Goal: Transaction & Acquisition: Purchase product/service

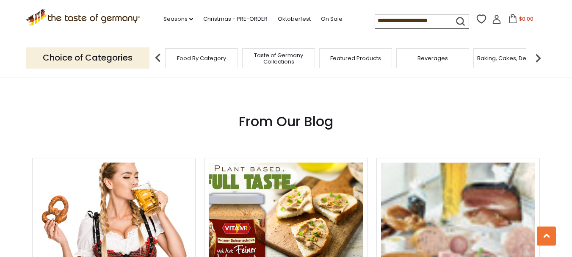
scroll to position [720, 0]
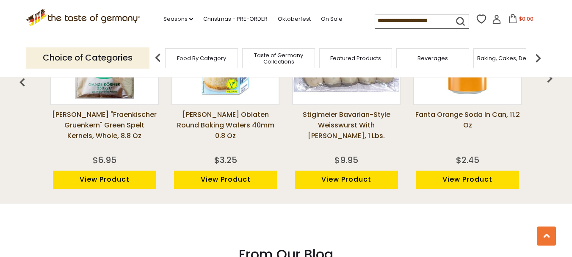
click at [300, 58] on span "Taste of Germany Collections" at bounding box center [279, 58] width 68 height 13
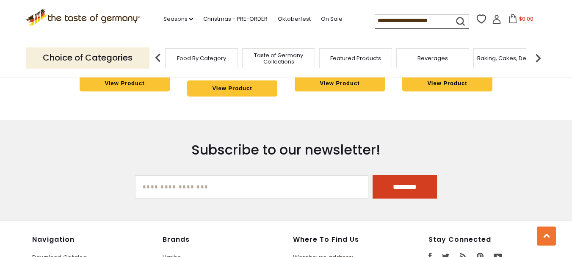
scroll to position [2244, 0]
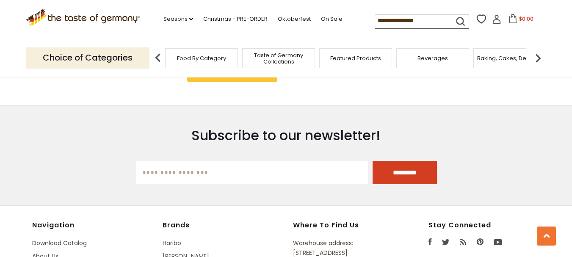
click at [536, 57] on img at bounding box center [538, 58] width 17 height 17
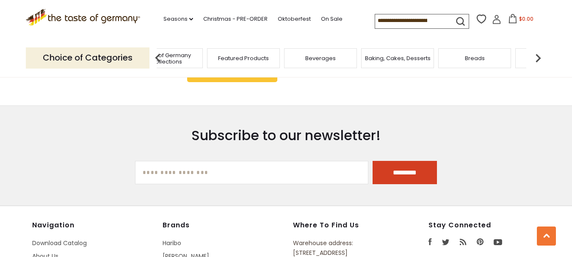
click at [304, 60] on div "Beverages" at bounding box center [320, 58] width 73 height 20
click at [322, 62] on div "Beverages" at bounding box center [320, 58] width 73 height 20
click at [320, 58] on span "Beverages" at bounding box center [320, 58] width 30 height 6
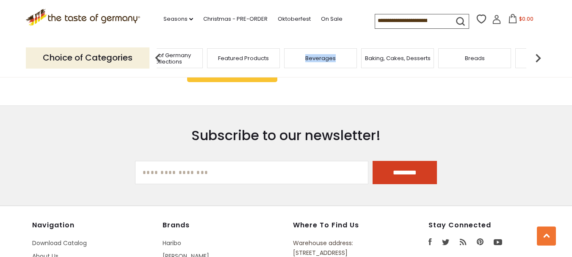
click at [316, 56] on span "Beverages" at bounding box center [320, 58] width 30 height 6
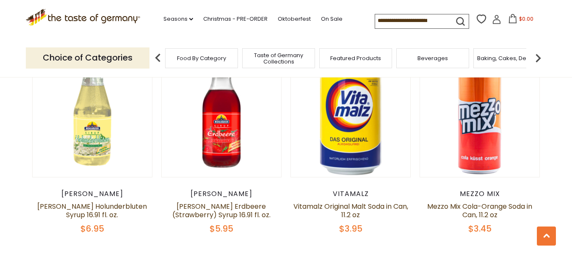
scroll to position [677, 0]
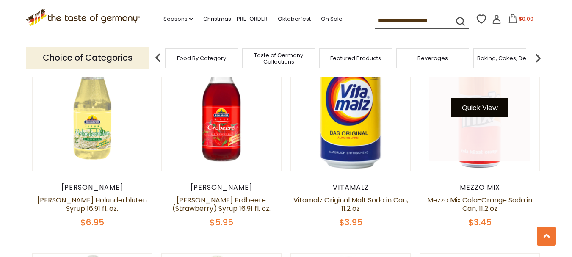
click at [491, 101] on button "Quick View" at bounding box center [479, 107] width 57 height 19
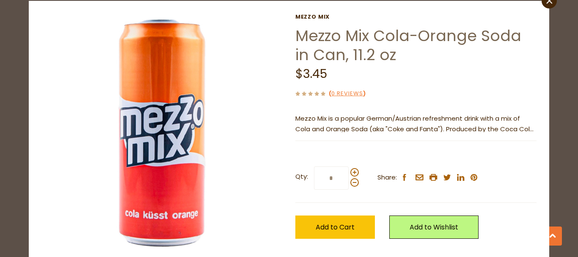
scroll to position [42, 0]
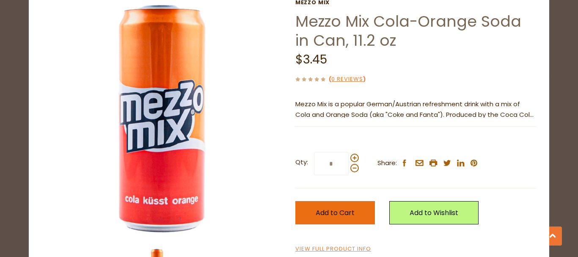
click at [356, 208] on button "Add to Cart" at bounding box center [336, 212] width 80 height 23
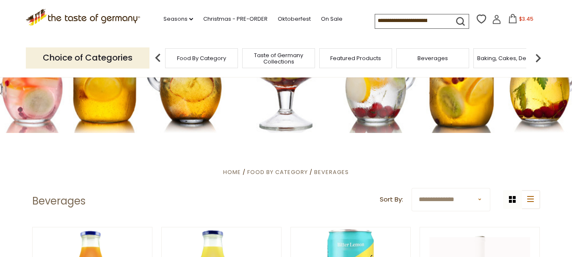
scroll to position [85, 0]
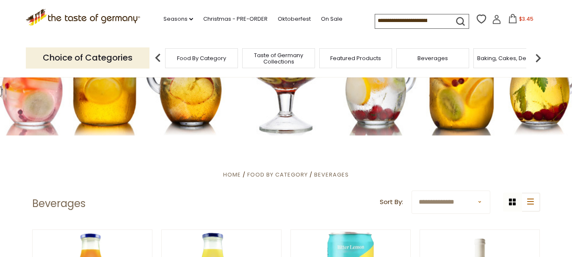
click at [534, 57] on img at bounding box center [538, 58] width 17 height 17
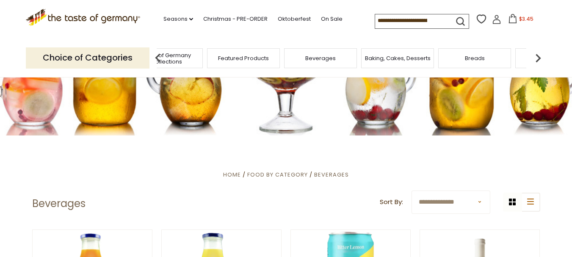
click at [537, 58] on img at bounding box center [538, 58] width 17 height 17
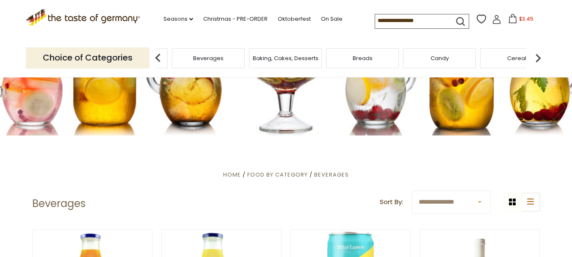
click at [537, 58] on img at bounding box center [538, 58] width 17 height 17
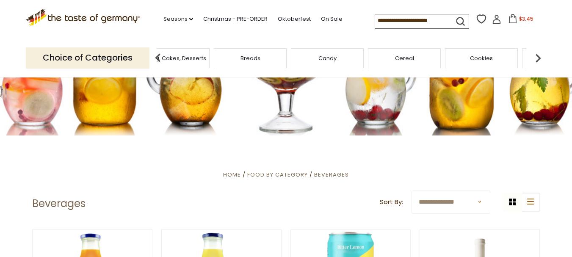
click at [537, 58] on img at bounding box center [538, 58] width 17 height 17
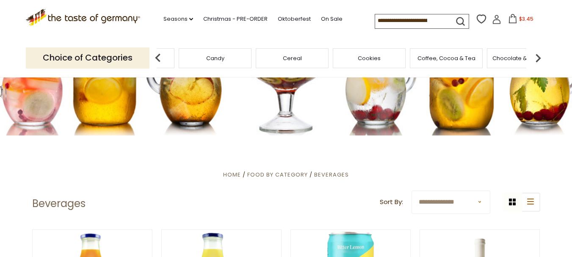
click at [305, 63] on div "Cereal" at bounding box center [292, 58] width 73 height 20
click at [290, 58] on span "Cereal" at bounding box center [292, 58] width 19 height 6
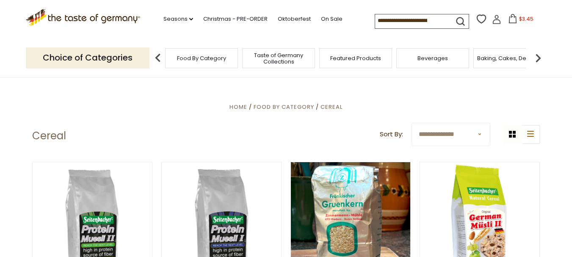
scroll to position [127, 0]
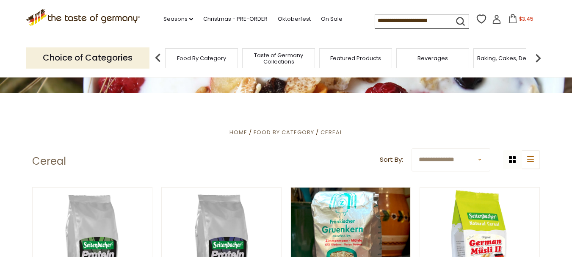
click at [539, 58] on img at bounding box center [538, 58] width 17 height 17
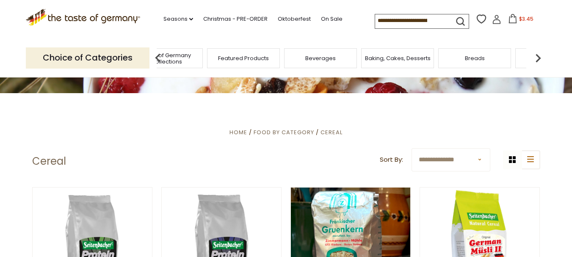
click at [539, 59] on img at bounding box center [538, 58] width 17 height 17
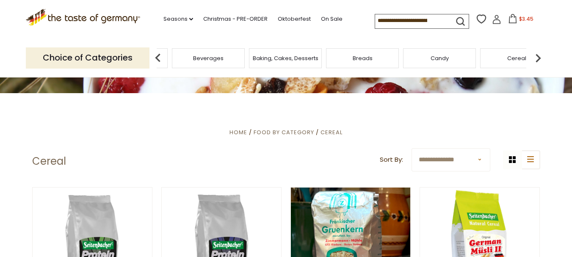
click at [539, 59] on img at bounding box center [538, 58] width 17 height 17
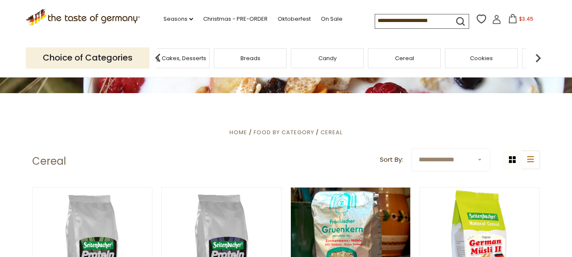
click at [539, 59] on img at bounding box center [538, 58] width 17 height 17
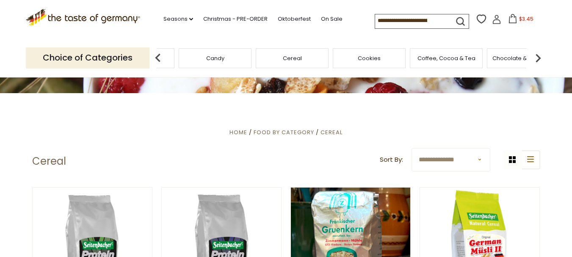
click at [539, 59] on img at bounding box center [538, 58] width 17 height 17
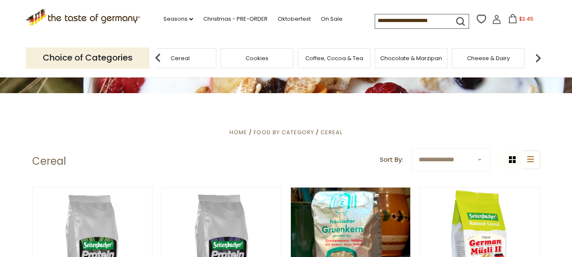
click at [539, 59] on img at bounding box center [538, 58] width 17 height 17
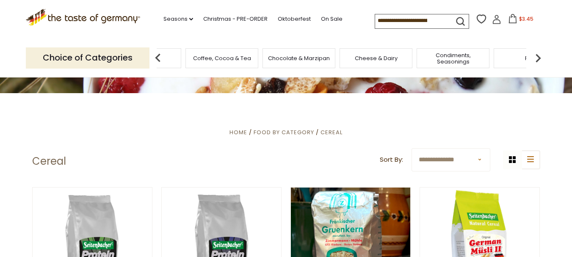
click at [539, 59] on img at bounding box center [538, 58] width 17 height 17
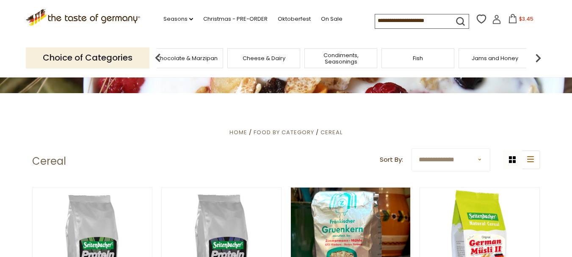
click at [539, 59] on img at bounding box center [538, 58] width 17 height 17
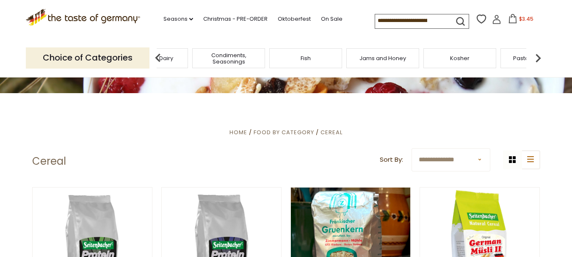
click at [229, 61] on span "Condiments, Seasonings" at bounding box center [229, 58] width 68 height 13
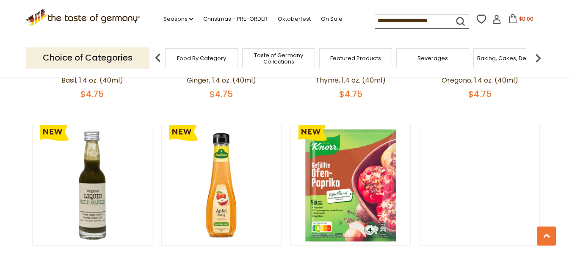
scroll to position [1863, 0]
